Goal: Information Seeking & Learning: Learn about a topic

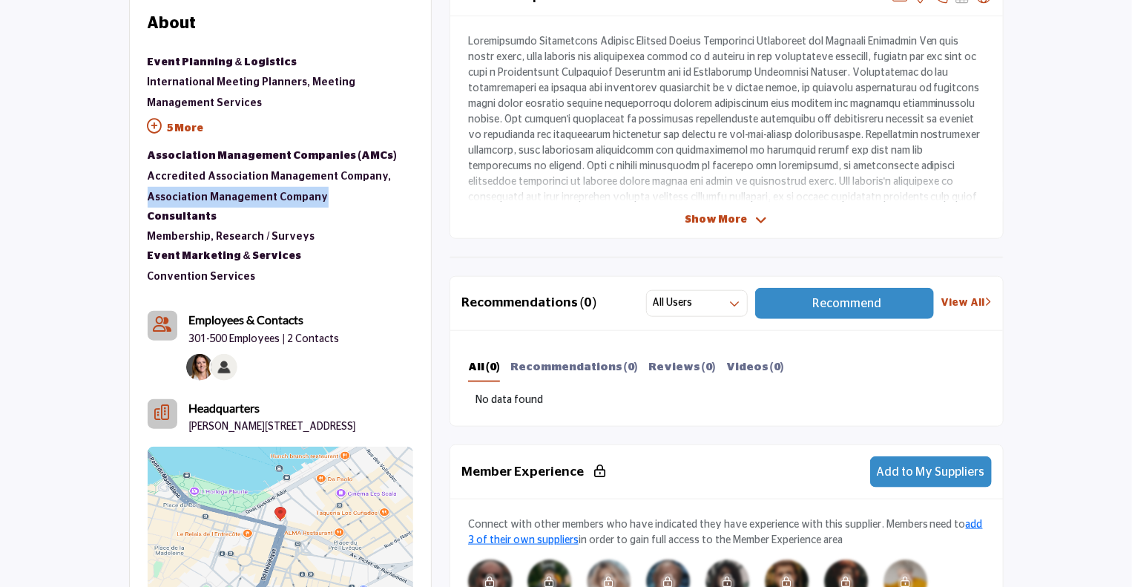
scroll to position [584, 0]
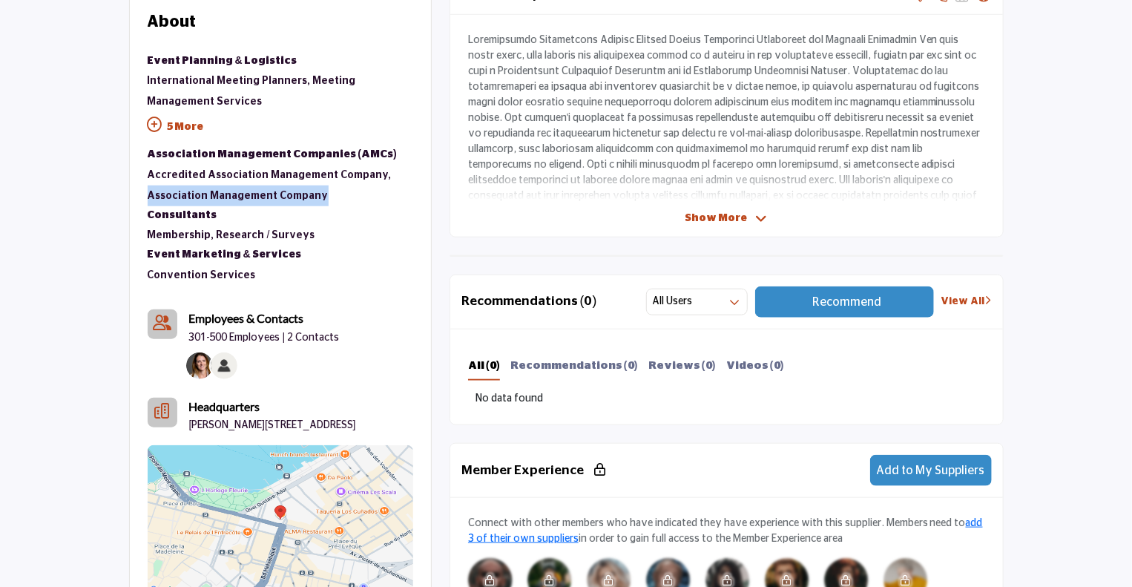
drag, startPoint x: 395, startPoint y: 187, endPoint x: 86, endPoint y: 189, distance: 309.3
drag, startPoint x: 86, startPoint y: 189, endPoint x: 0, endPoint y: 60, distance: 155.1
drag, startPoint x: 0, startPoint y: 60, endPoint x: 424, endPoint y: 107, distance: 426.8
click at [424, 107] on div "About Suppliers & Services Event Planning & Logistics International Meeting Pla…" at bounding box center [280, 303] width 301 height 622
click at [181, 120] on p "5 More" at bounding box center [281, 128] width 266 height 33
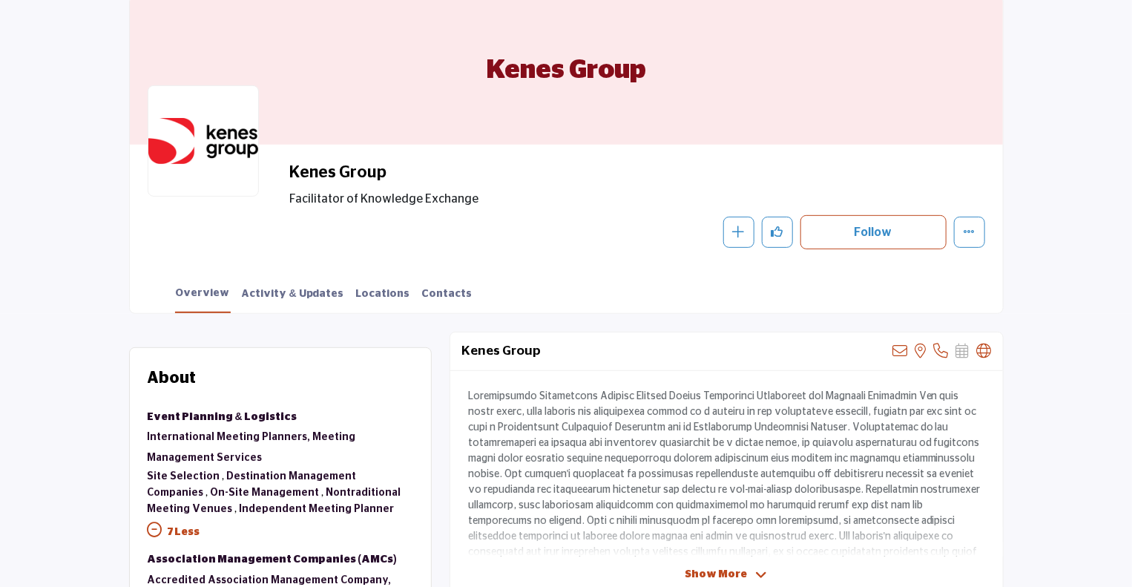
scroll to position [209, 0]
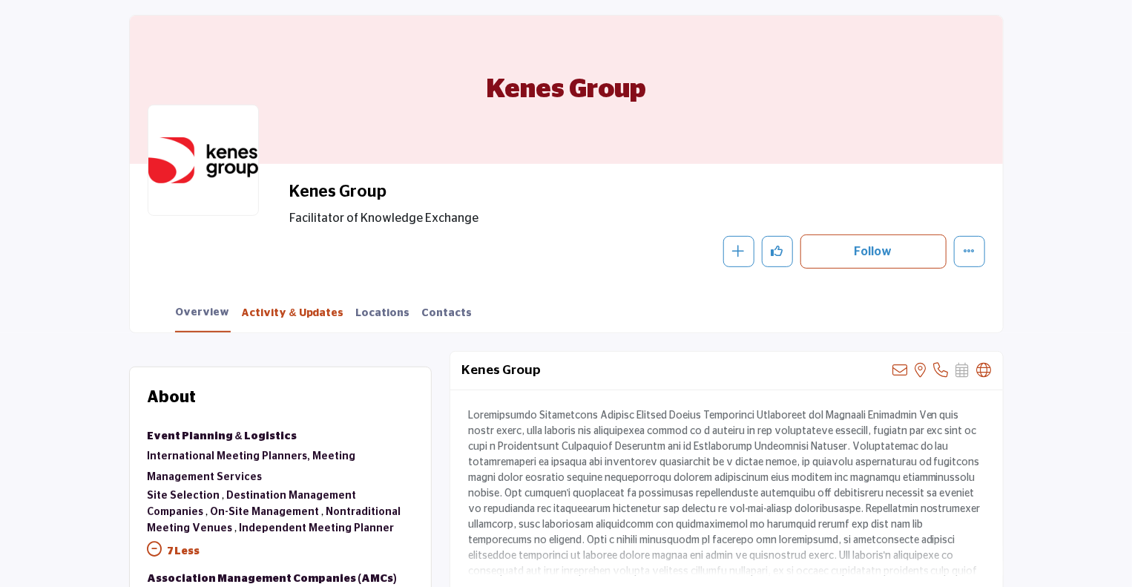
click at [281, 308] on link "Activity & Updates" at bounding box center [293, 319] width 104 height 26
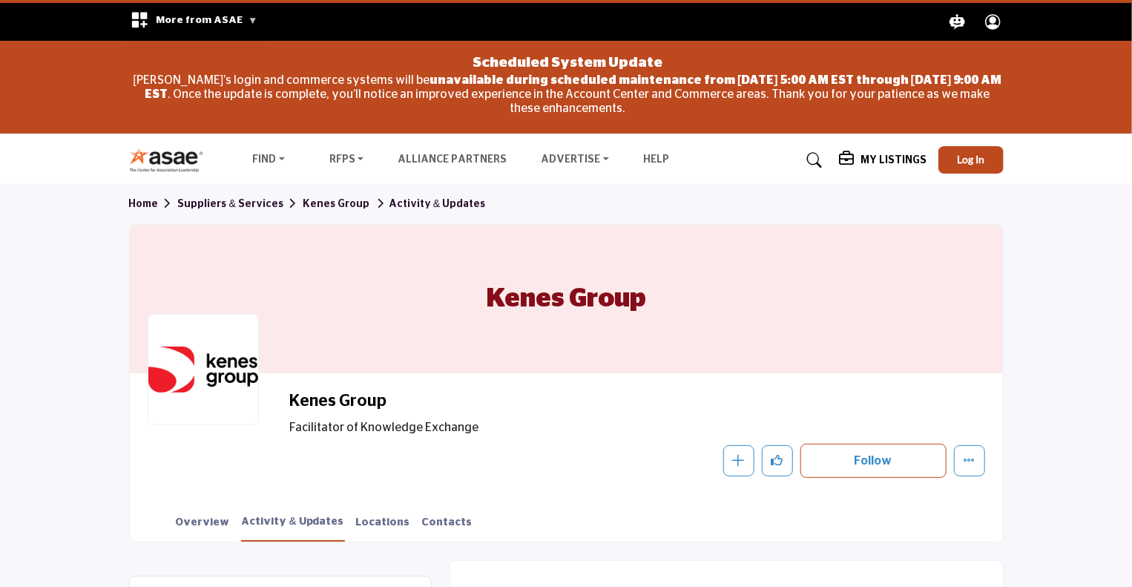
click at [401, 371] on div "Kenes Group" at bounding box center [566, 299] width 873 height 148
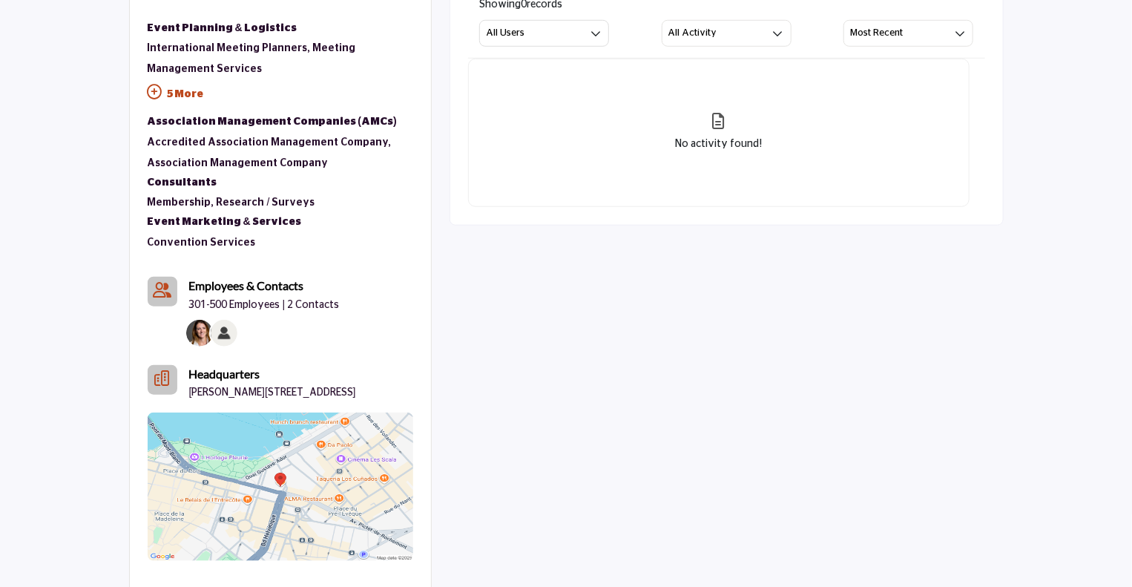
scroll to position [620, 0]
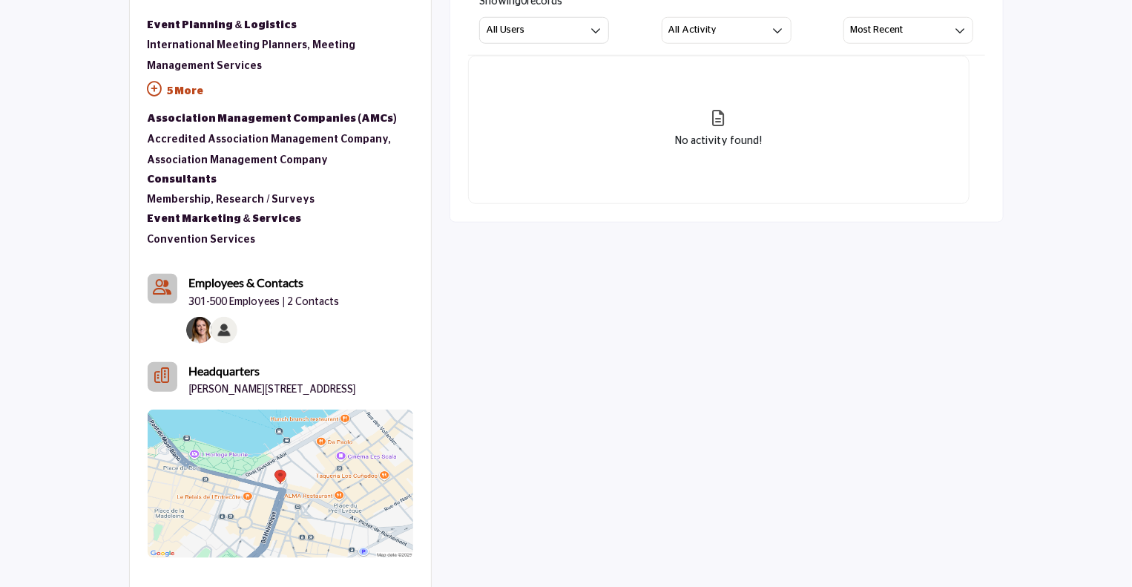
click at [184, 84] on p "5 More" at bounding box center [281, 92] width 266 height 33
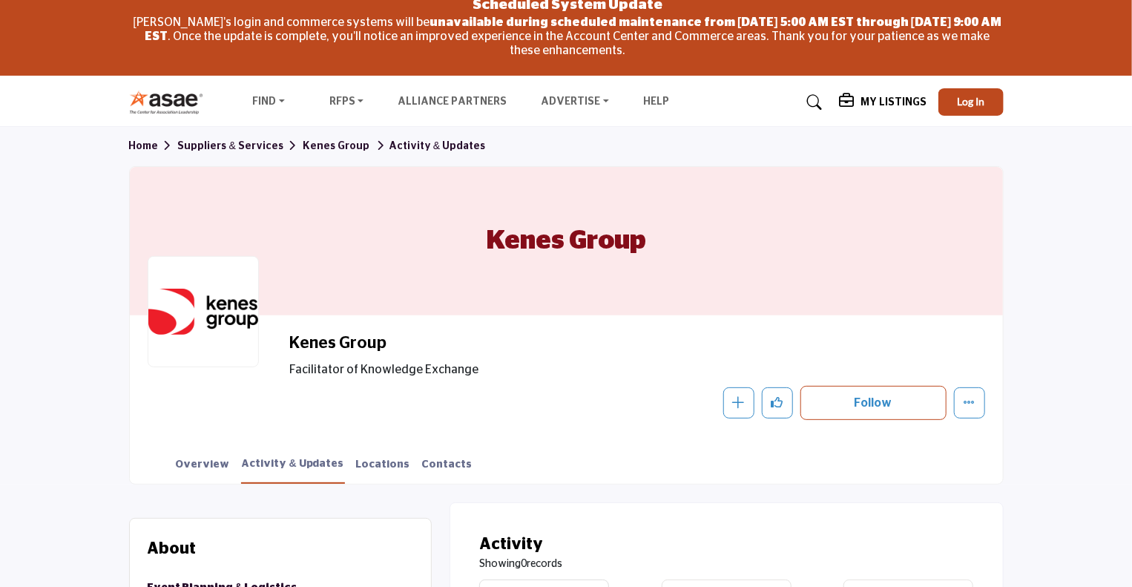
scroll to position [0, 0]
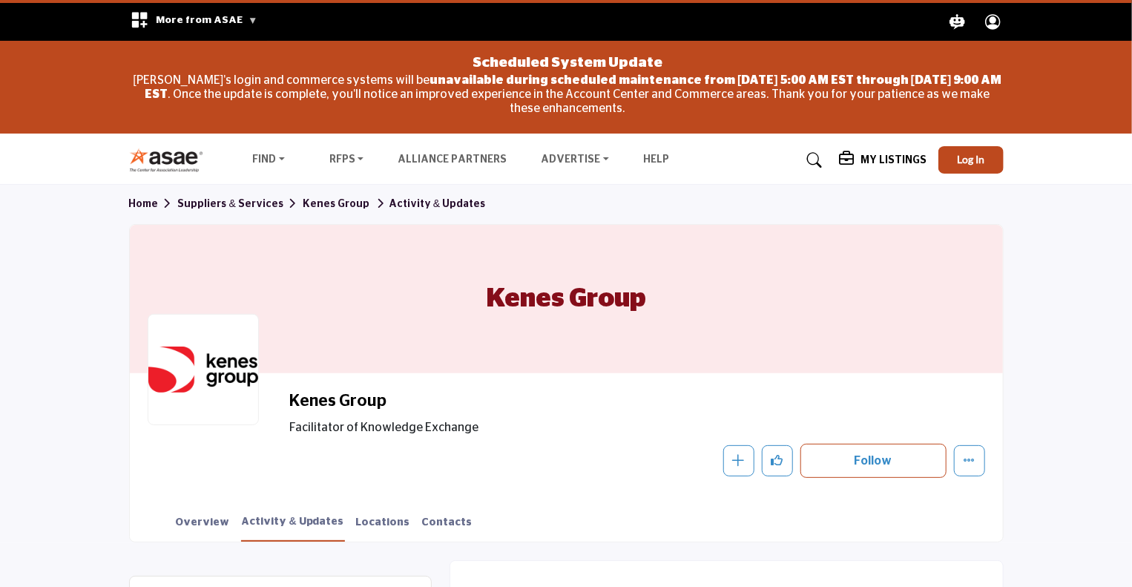
click at [224, 202] on link "Suppliers & Services" at bounding box center [240, 204] width 125 height 10
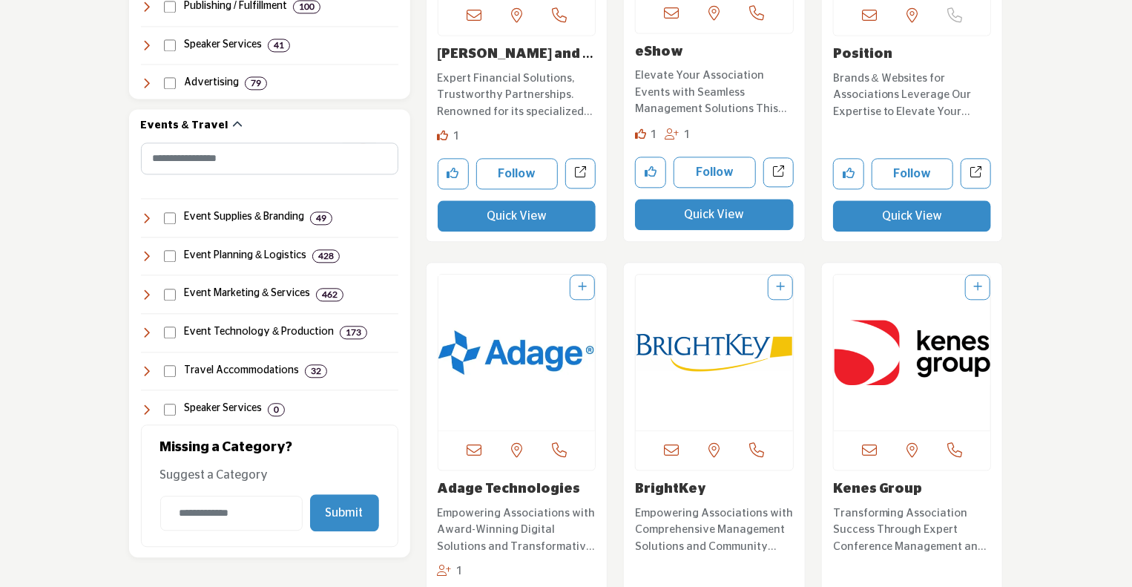
scroll to position [1638, 0]
click at [261, 254] on h4 "Event Planning & Logistics" at bounding box center [245, 255] width 122 height 15
